Goal: Information Seeking & Learning: Learn about a topic

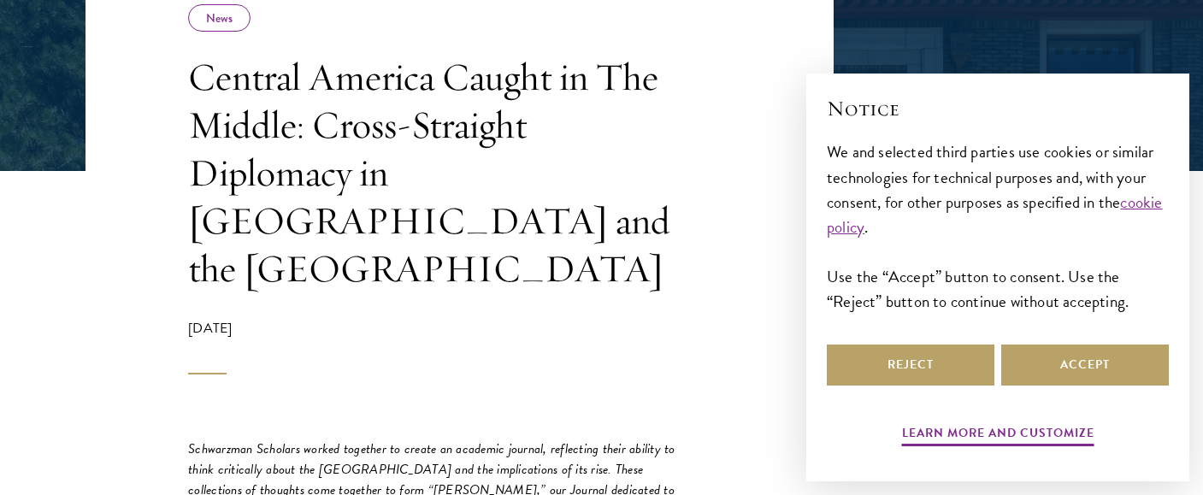
scroll to position [361, 0]
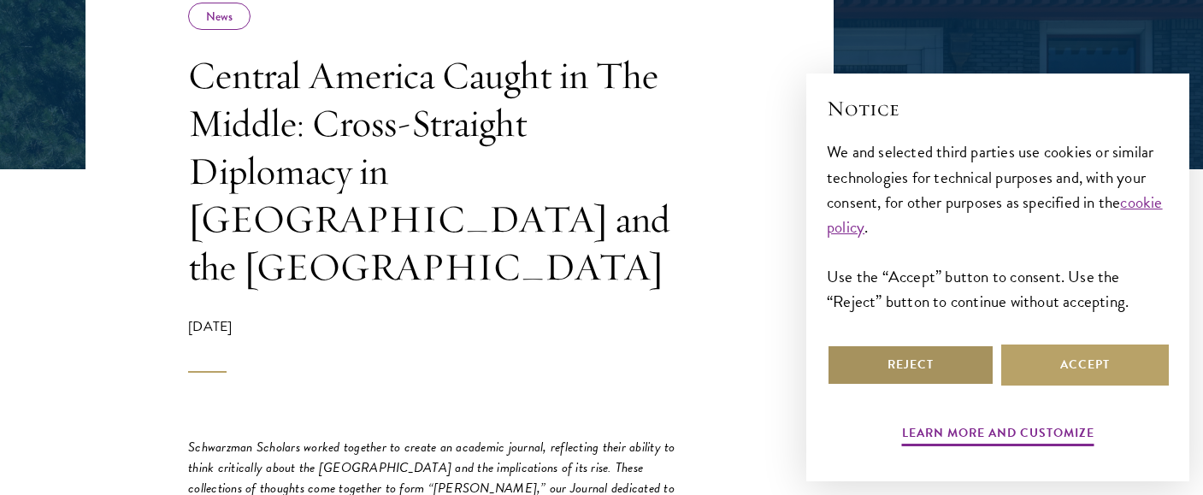
click at [922, 368] on button "Reject" at bounding box center [911, 364] width 168 height 41
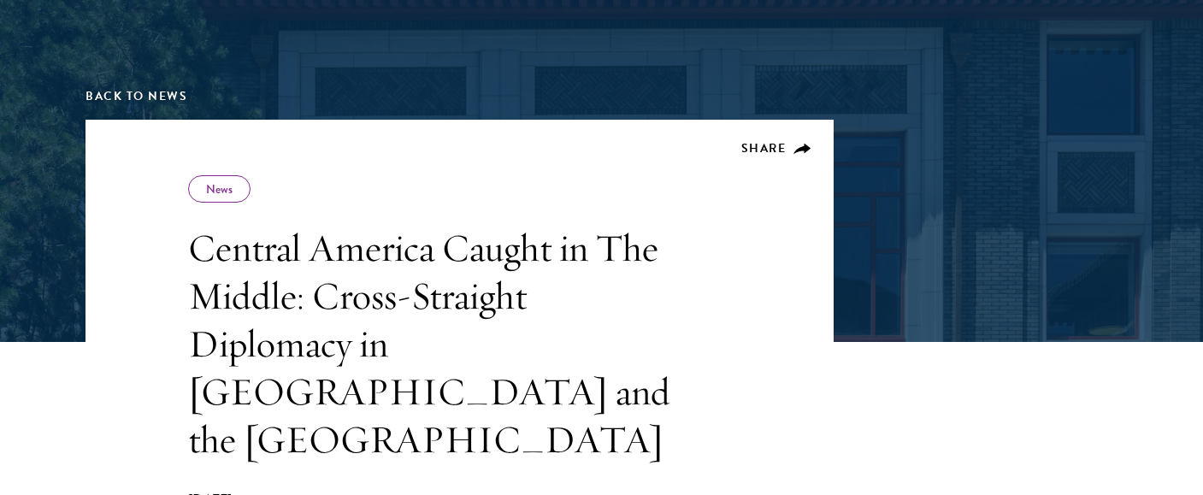
scroll to position [206, 0]
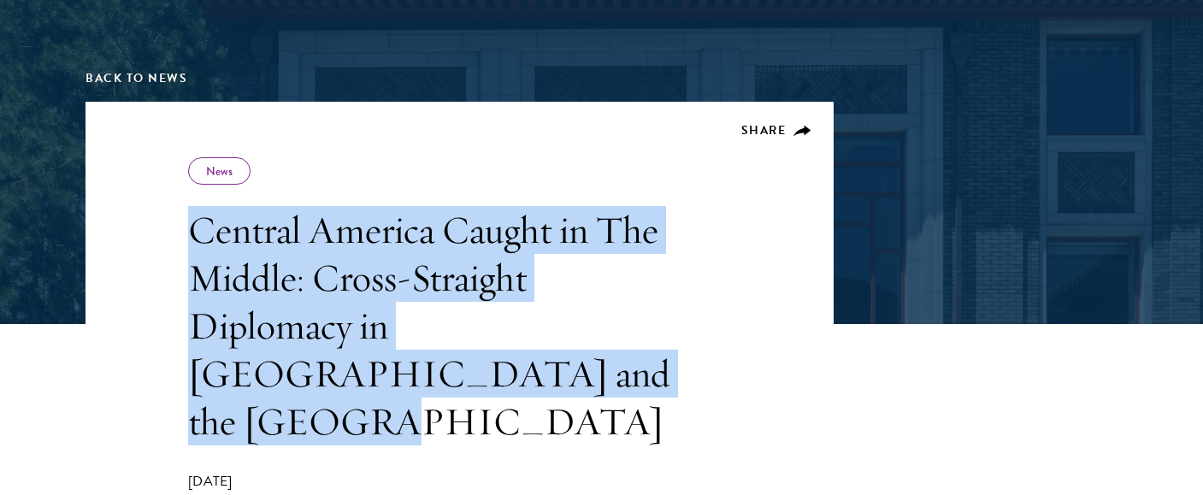
drag, startPoint x: 190, startPoint y: 230, endPoint x: 495, endPoint y: 361, distance: 332.0
click at [495, 361] on h1 "Central America Caught in The Middle: Cross-Straight Diplomacy in [GEOGRAPHIC_D…" at bounding box center [431, 325] width 487 height 239
copy h1 "Central America Caught in The Middle: Cross-Straight Diplomacy in [GEOGRAPHIC_D…"
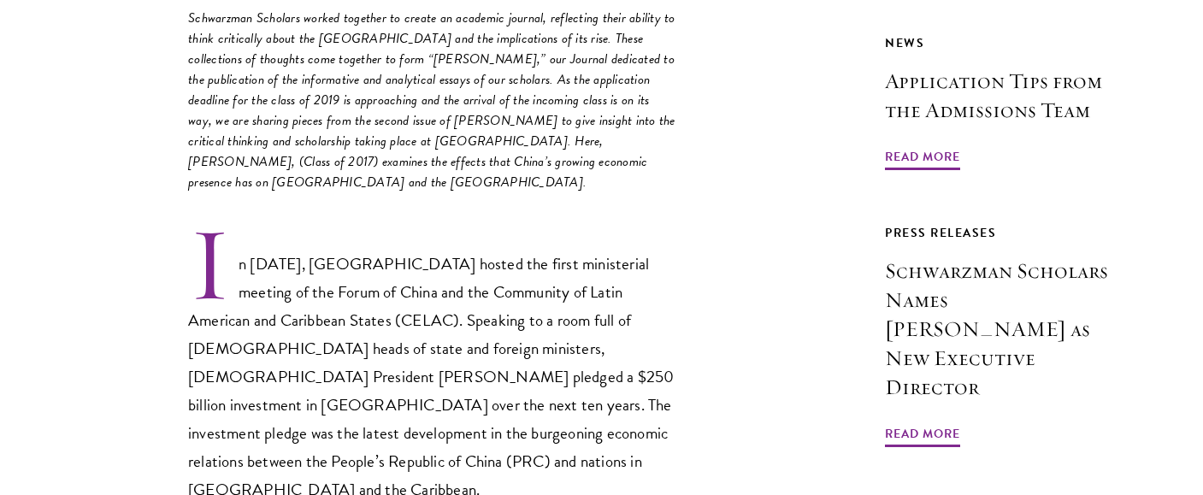
scroll to position [791, 0]
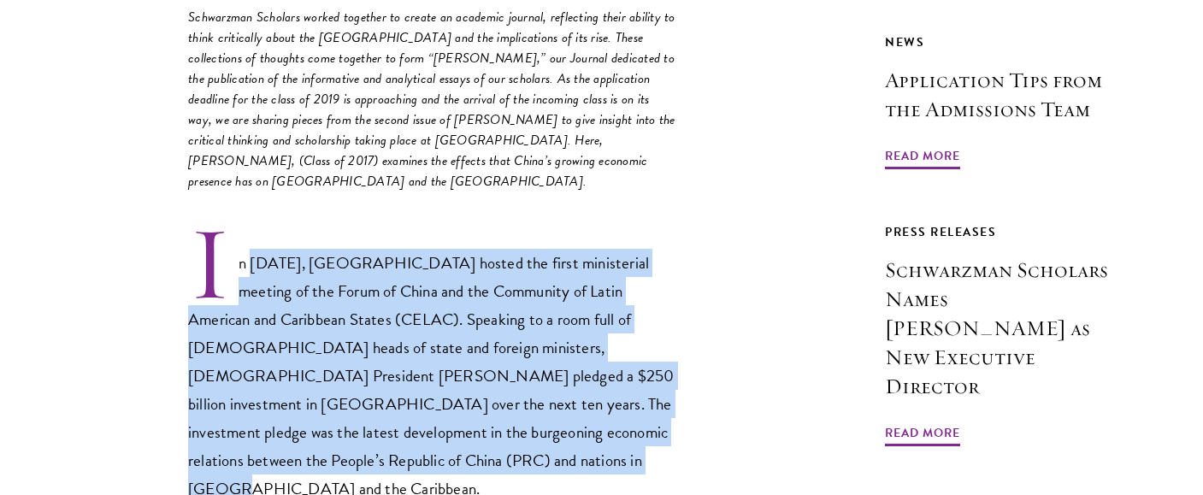
drag, startPoint x: 251, startPoint y: 218, endPoint x: 432, endPoint y: 420, distance: 270.6
click at [432, 420] on p "In [DATE], [GEOGRAPHIC_DATA] hosted the first ministerial meeting of the Forum …" at bounding box center [431, 363] width 487 height 279
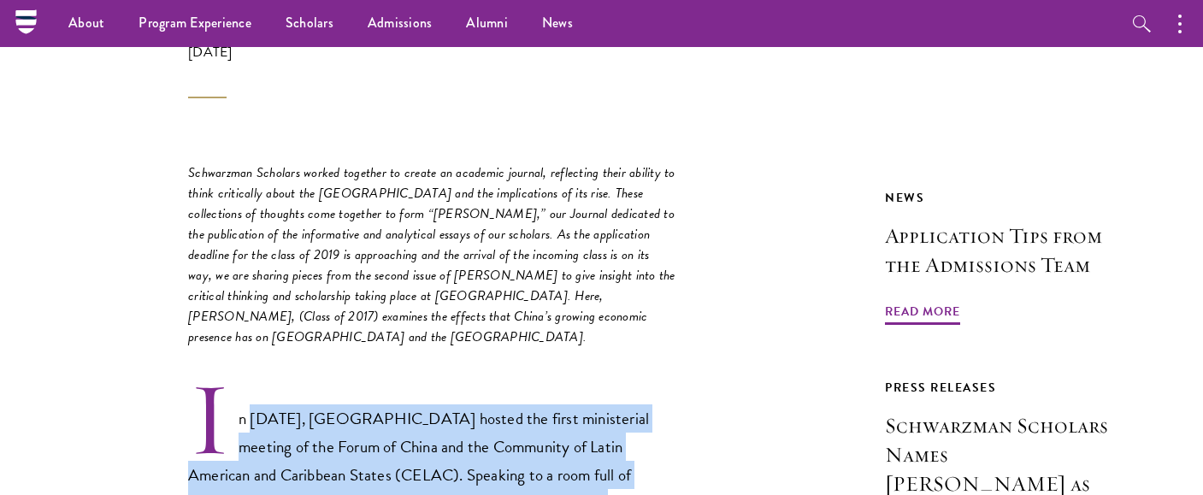
scroll to position [584, 0]
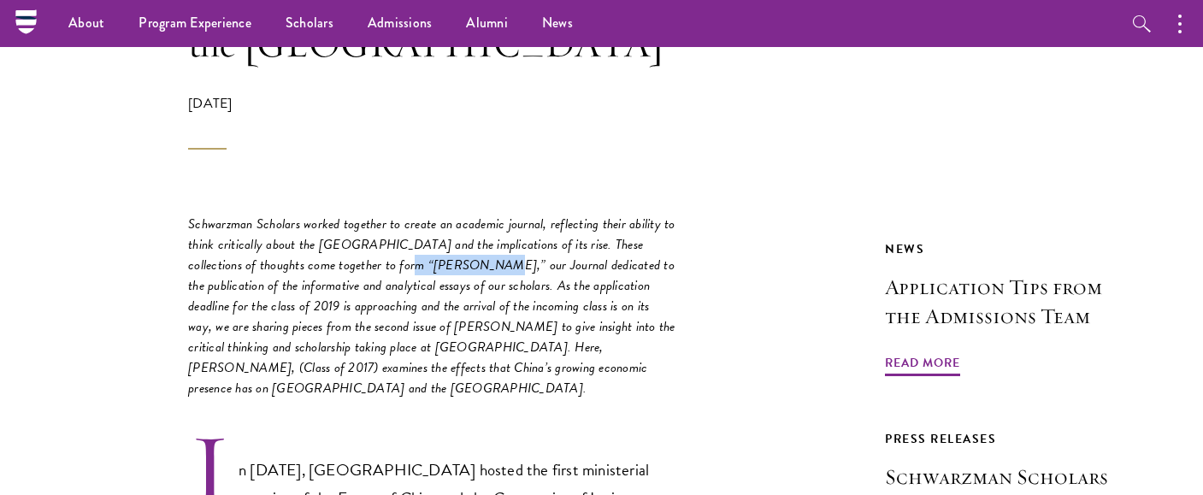
drag, startPoint x: 376, startPoint y: 217, endPoint x: 455, endPoint y: 217, distance: 78.6
click at [455, 217] on em "Schwarzman Scholars worked together to create an academic journal, reflecting t…" at bounding box center [431, 306] width 487 height 185
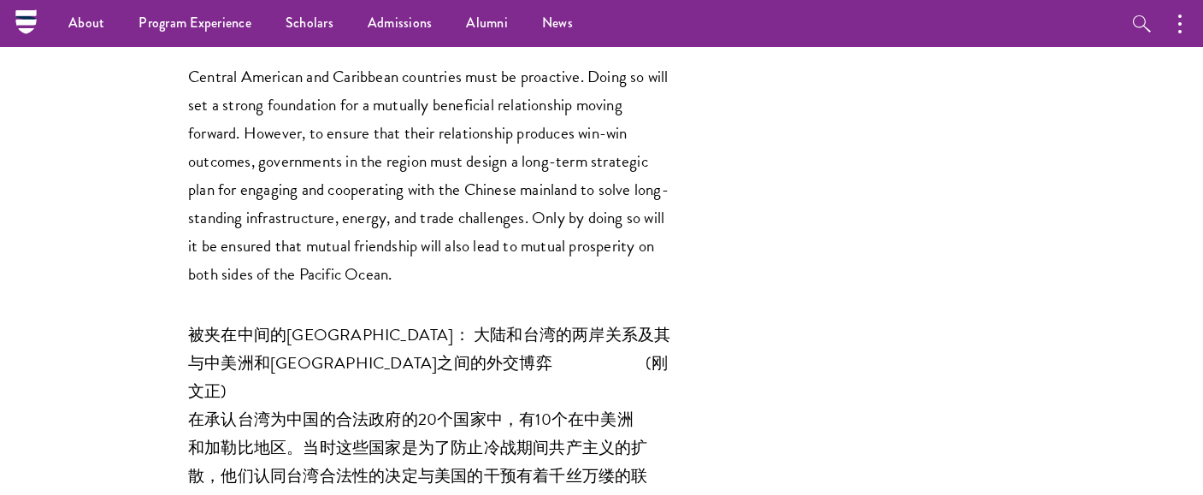
scroll to position [8899, 0]
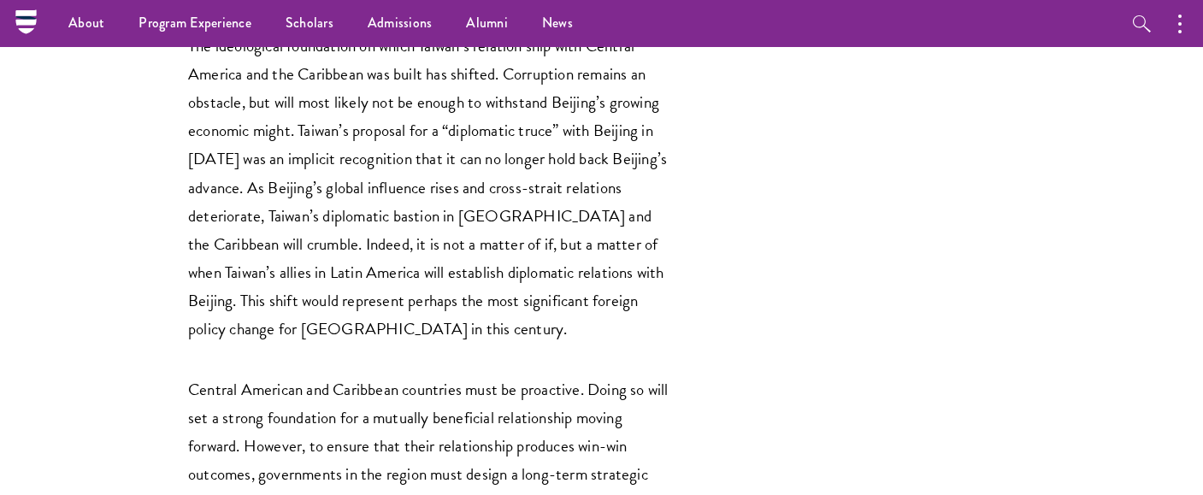
drag, startPoint x: 187, startPoint y: 386, endPoint x: 637, endPoint y: 409, distance: 450.1
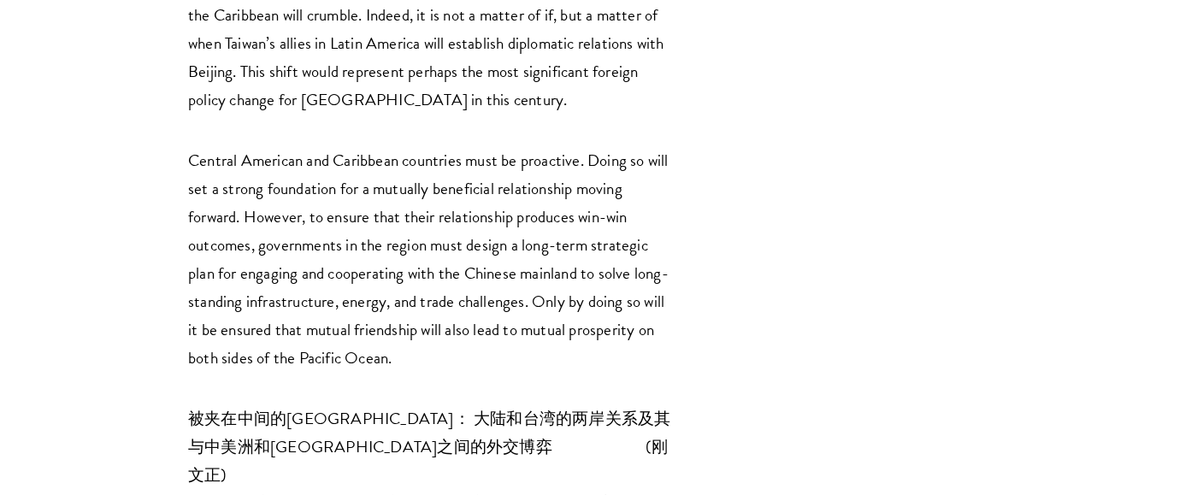
scroll to position [9130, 0]
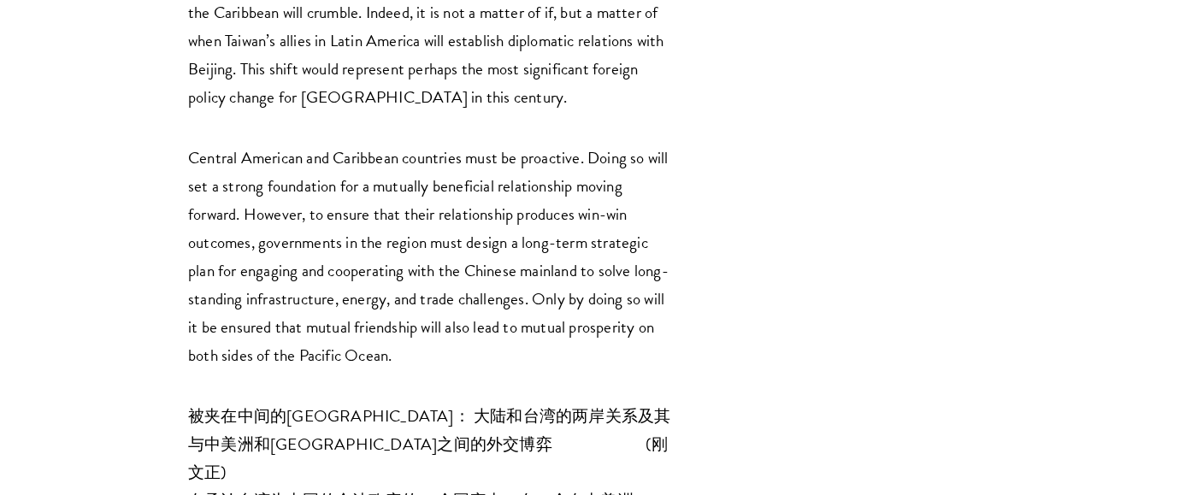
copy em "[PERSON_NAME] (Class of 2017) is from the [GEOGRAPHIC_DATA], and graduated from…"
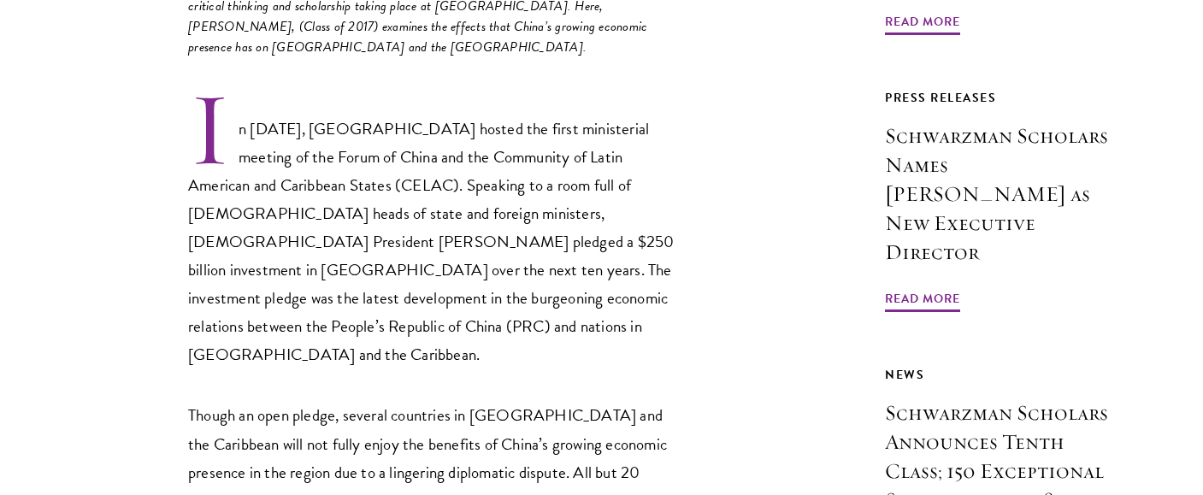
scroll to position [927, 0]
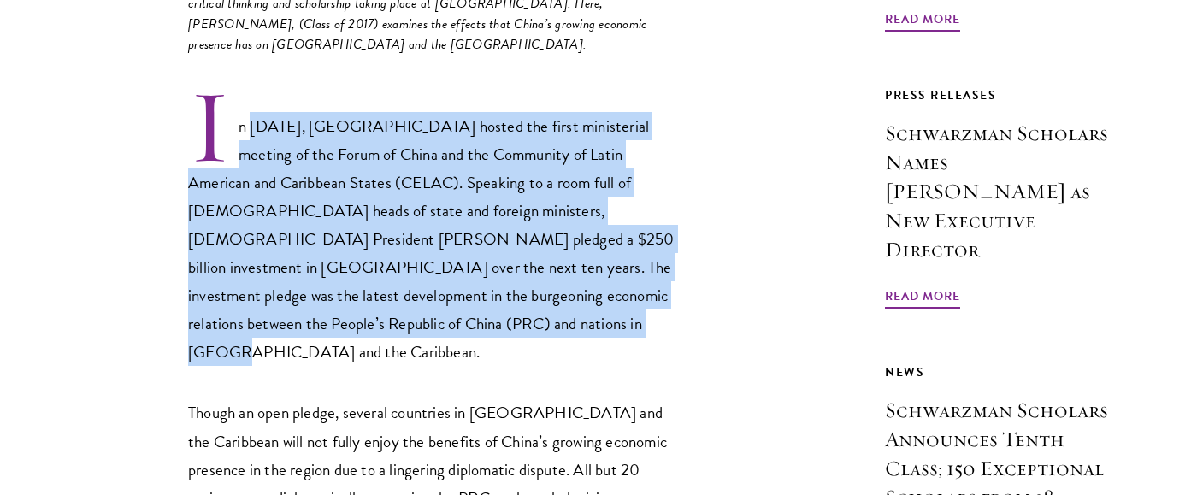
drag, startPoint x: 252, startPoint y: 81, endPoint x: 407, endPoint y: 276, distance: 248.8
click at [407, 276] on p "In [DATE], [GEOGRAPHIC_DATA] hosted the first ministerial meeting of the Forum …" at bounding box center [431, 226] width 487 height 279
copy p "[DATE], [GEOGRAPHIC_DATA] hosted the first ministerial meeting of the Forum of …"
